Goal: Task Accomplishment & Management: Manage account settings

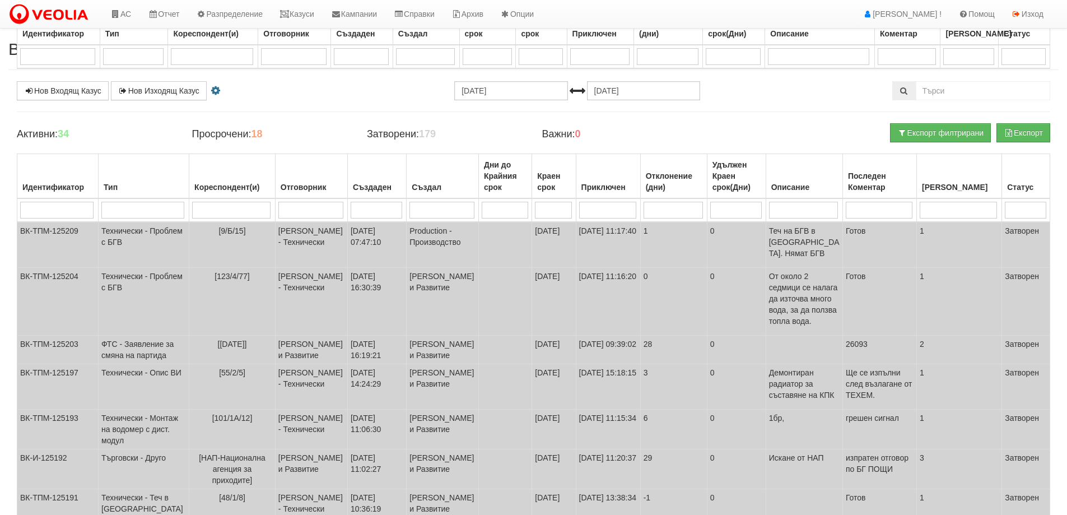
select select "10"
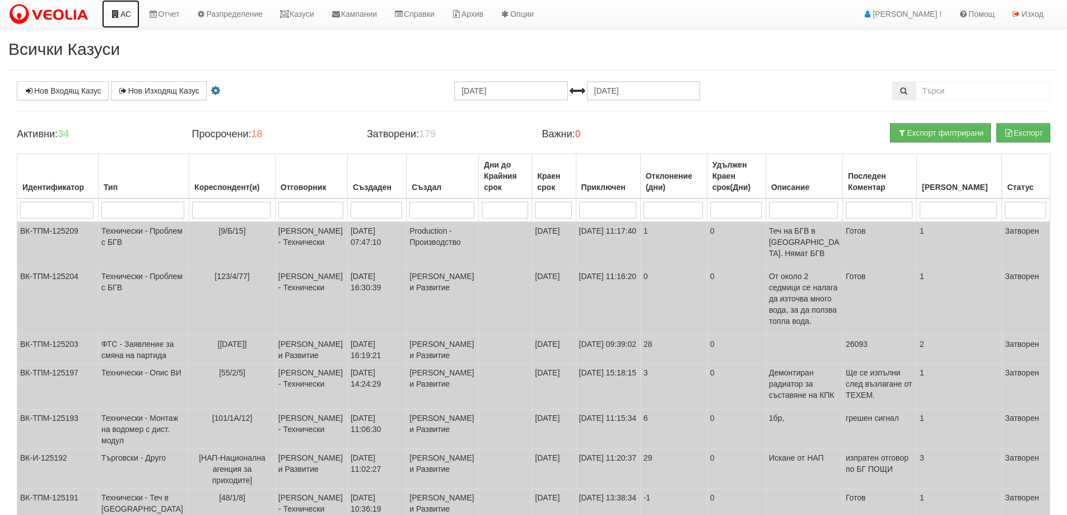
click at [127, 5] on link "АС" at bounding box center [121, 14] width 38 height 28
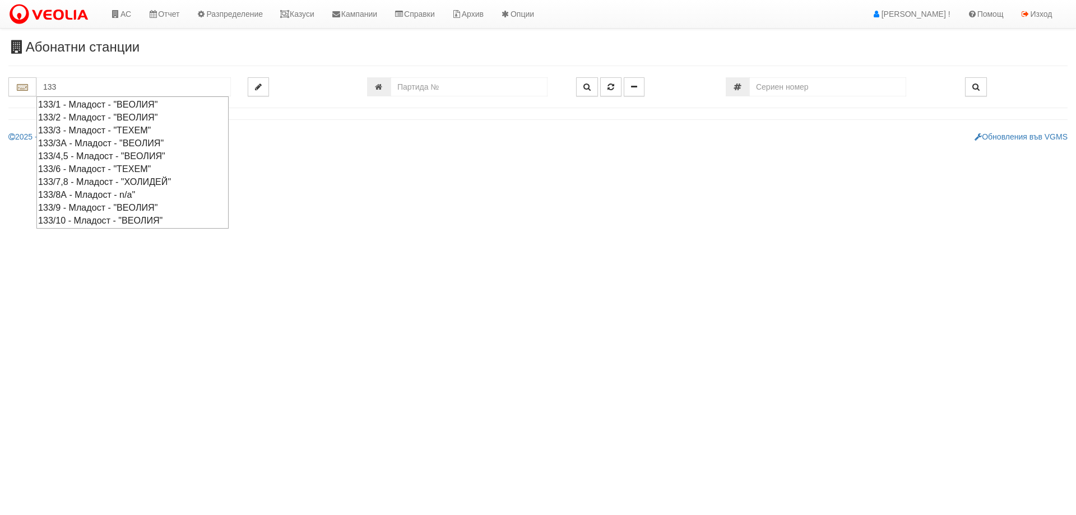
click at [58, 169] on div "133/6 - Младост - "ТЕХЕМ"" at bounding box center [132, 168] width 189 height 13
type input "133/6 - Младост - "ТЕХЕМ""
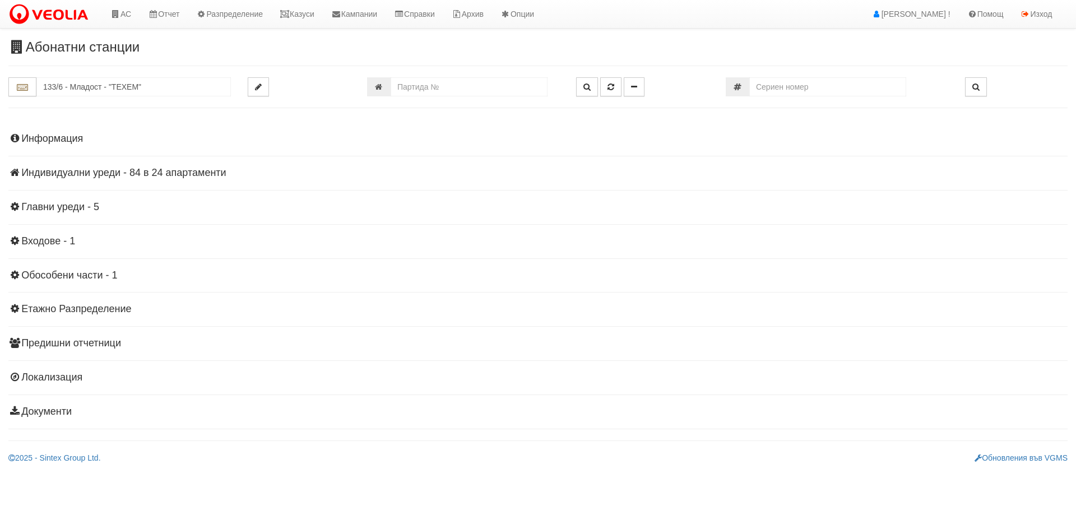
click at [64, 200] on div "Информация Параметри Брой Апартаменти: 24 Ползватели 07/2025 63 % 0 % 53" at bounding box center [537, 273] width 1059 height 309
click at [71, 207] on h4 "Главни уреди - 5" at bounding box center [537, 207] width 1059 height 11
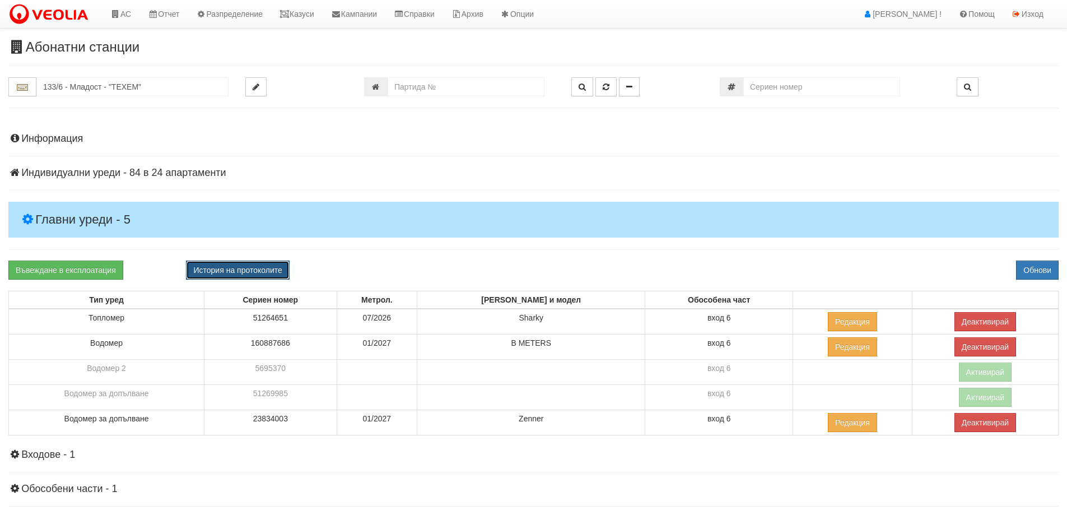
click at [222, 272] on button "История на протоколите" at bounding box center [237, 270] width 103 height 19
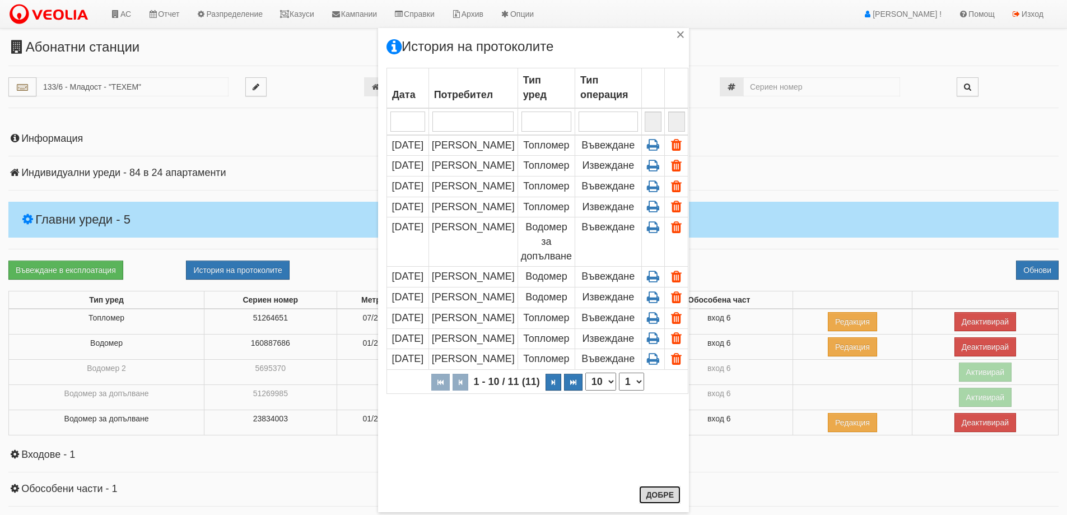
click at [655, 496] on button "Добре" at bounding box center [659, 495] width 41 height 18
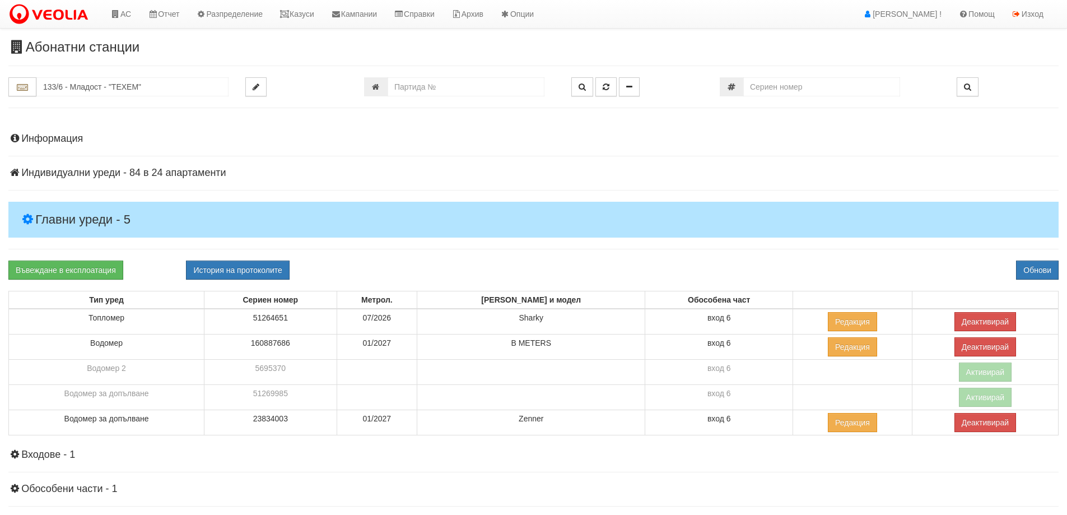
click at [80, 215] on h4 "Главни уреди - 5" at bounding box center [533, 220] width 1051 height 36
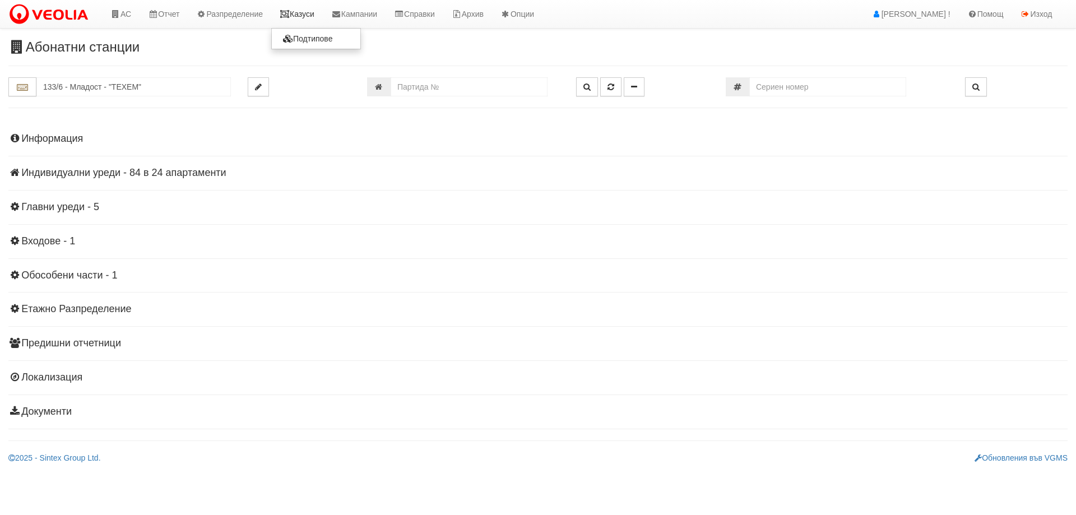
click at [290, 18] on link "Казуси" at bounding box center [297, 14] width 52 height 28
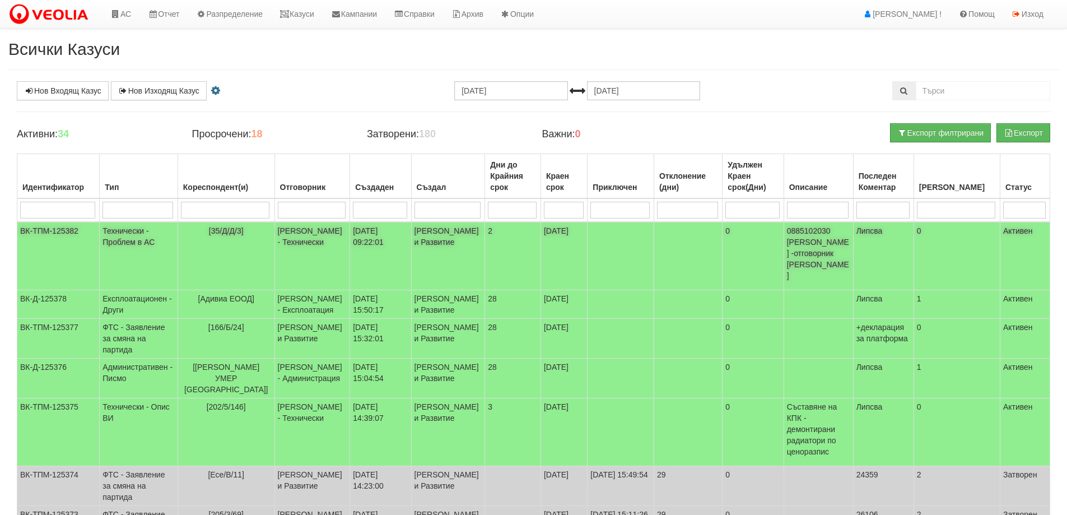
click at [226, 229] on span "[35/Д/Д/3]" at bounding box center [226, 230] width 35 height 9
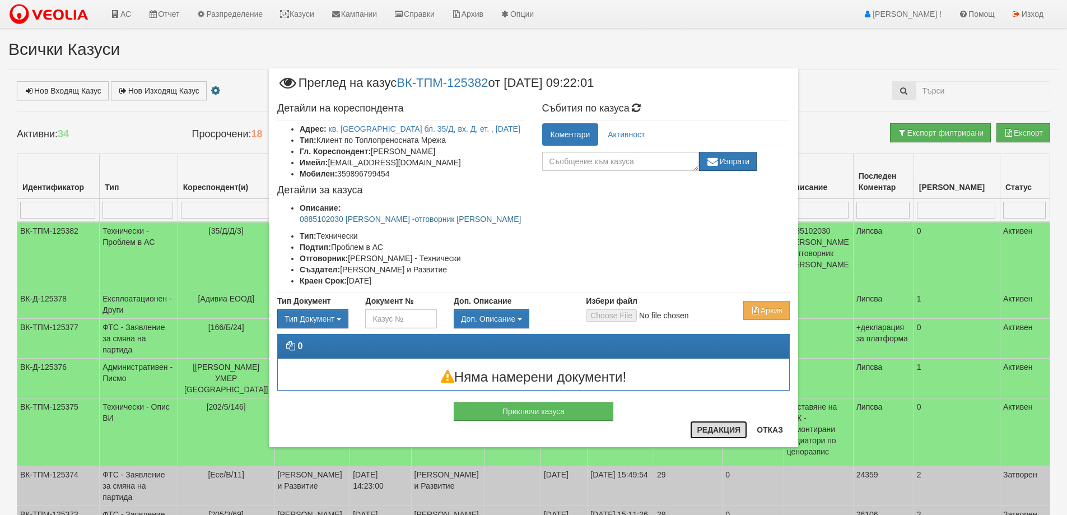
click at [721, 424] on button "Редакция" at bounding box center [718, 430] width 57 height 18
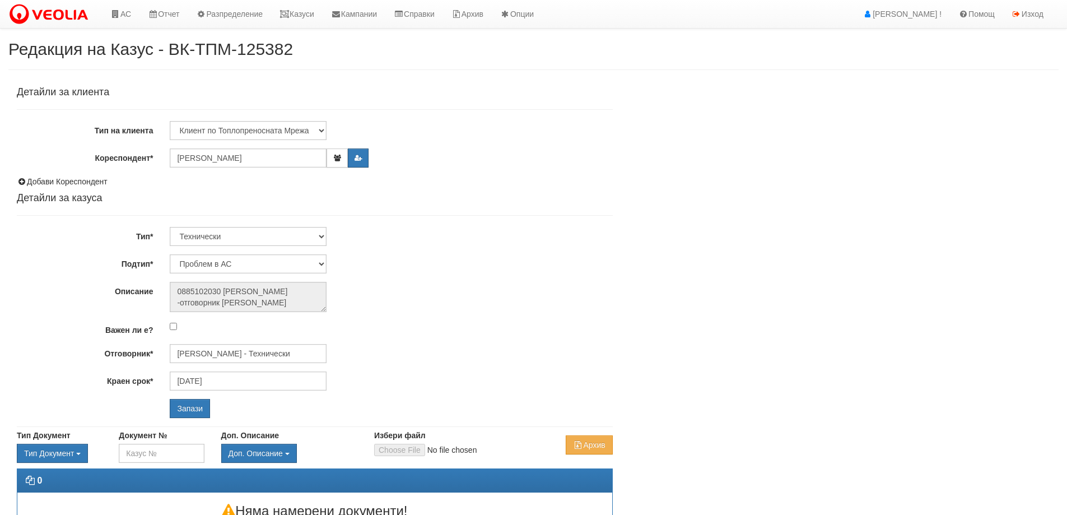
select select "Проблем в АС"
click at [228, 359] on input "[PERSON_NAME] - Технически" at bounding box center [248, 353] width 157 height 19
click at [235, 375] on div "[PERSON_NAME] - Технически" at bounding box center [490, 371] width 638 height 14
type input "[PERSON_NAME] - Технически"
click at [200, 410] on input "Запази" at bounding box center [190, 408] width 40 height 19
